Goal: Task Accomplishment & Management: Complete application form

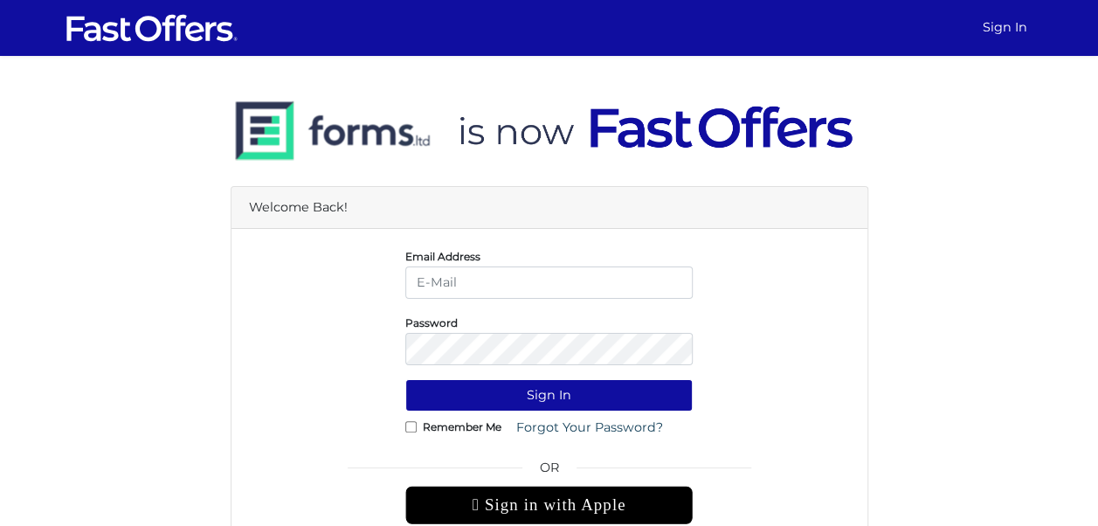
click at [512, 277] on input "email" at bounding box center [548, 283] width 287 height 32
type input "christiangarcia@property.ca"
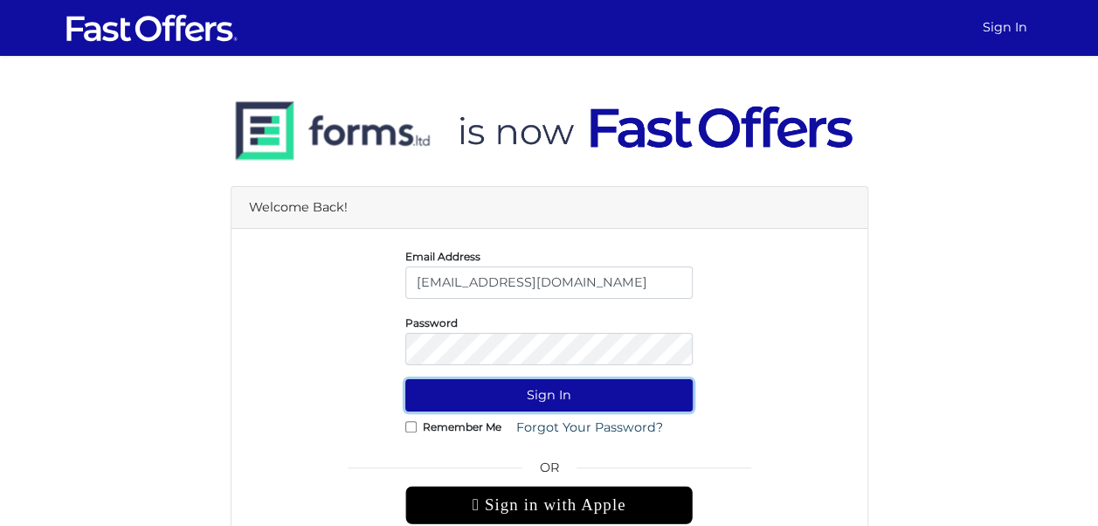
click at [548, 398] on button "Sign In" at bounding box center [548, 395] width 287 height 32
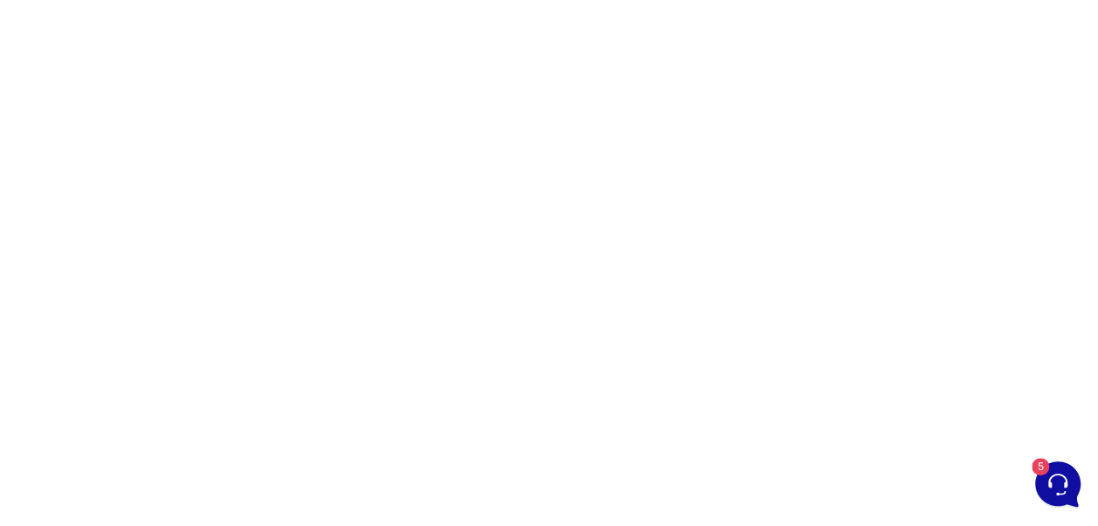
scroll to position [408, 0]
